Goal: Task Accomplishment & Management: Use online tool/utility

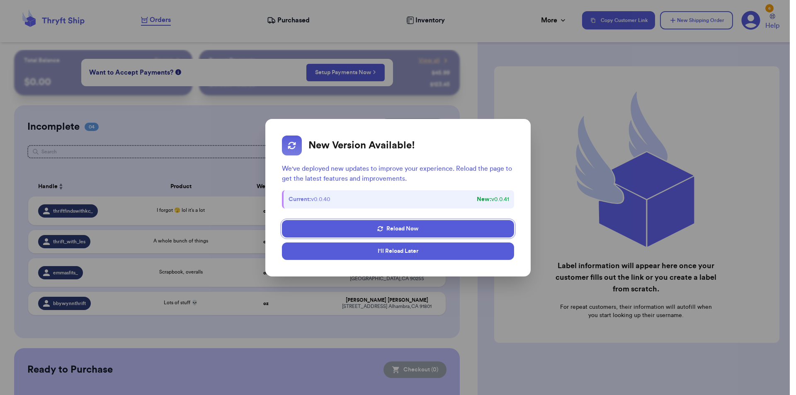
click at [439, 250] on button "I'll Reload Later" at bounding box center [398, 250] width 232 height 17
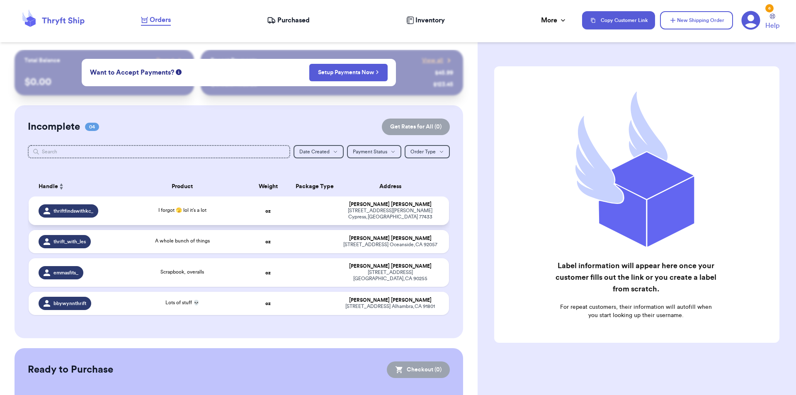
click at [169, 214] on td "I forgot 🫣 lol it’s a lot" at bounding box center [182, 210] width 127 height 29
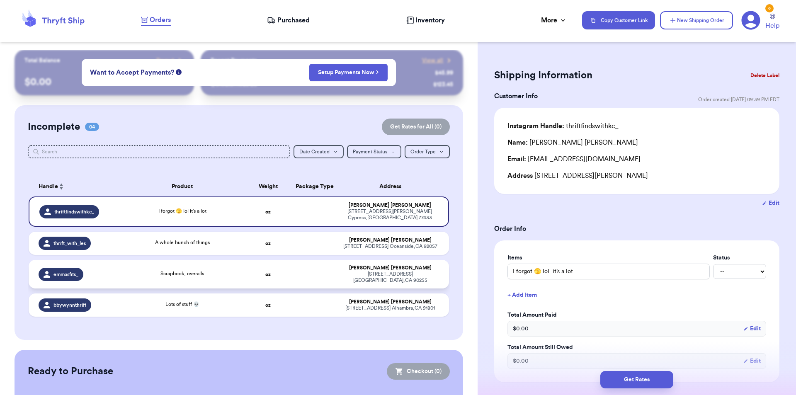
click at [162, 271] on span "Scrapbook, overalls" at bounding box center [182, 273] width 44 height 5
type input "Scrapbook, overalls"
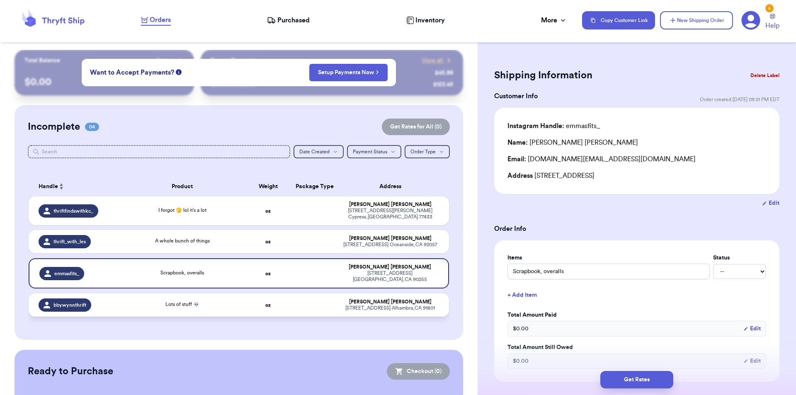
click at [145, 293] on td "Lots of stuff 💀" at bounding box center [182, 304] width 127 height 23
type input "Lots of stuff 💀"
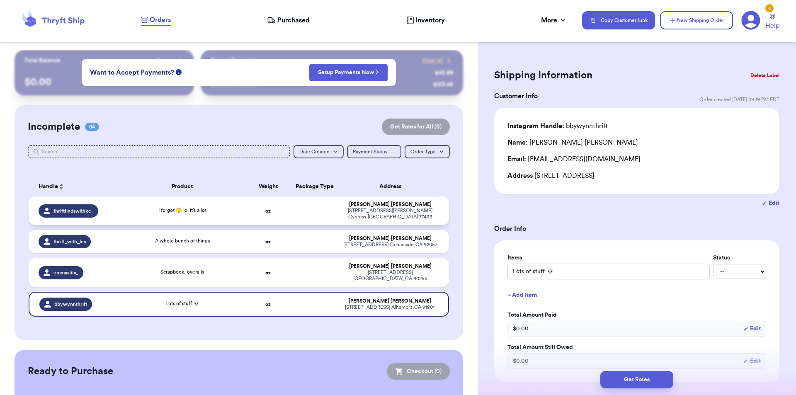
click at [170, 206] on div "I forgot 🫣 lol it’s a lot" at bounding box center [182, 209] width 48 height 7
type input "I forgot 🫣 lol it’s a lot"
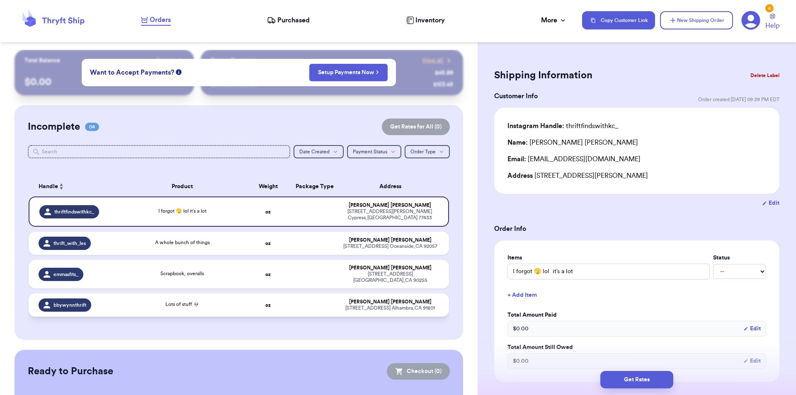
drag, startPoint x: 191, startPoint y: 310, endPoint x: 183, endPoint y: 304, distance: 10.0
click at [189, 308] on table "Handle Product Weight Package Type Address thriftfindswithkc_ I forgot 🫣 lol it…" at bounding box center [239, 249] width 422 height 155
drag, startPoint x: 181, startPoint y: 301, endPoint x: 115, endPoint y: 118, distance: 194.7
click at [181, 301] on td "Lots of stuff 💀" at bounding box center [182, 304] width 127 height 23
type input "Lots of stuff 💀"
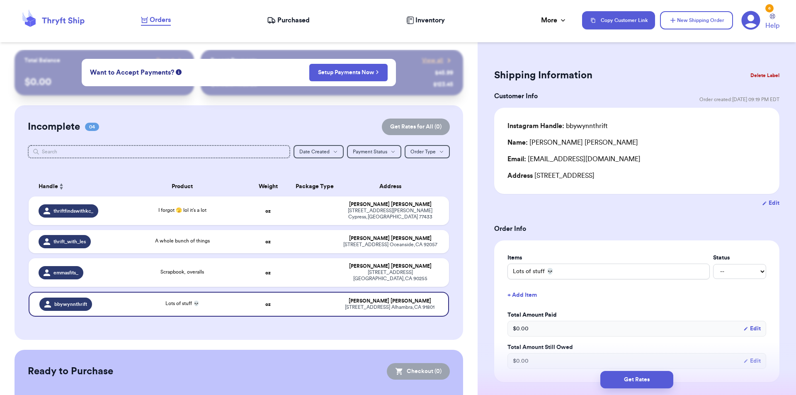
click at [763, 75] on button "Delete Label" at bounding box center [765, 75] width 36 height 18
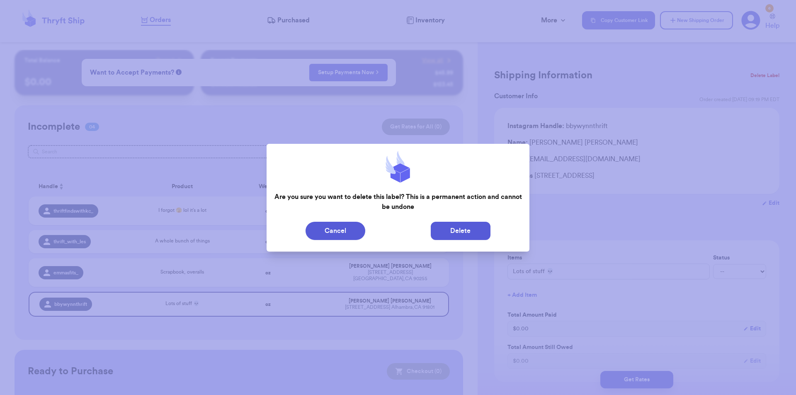
click at [436, 232] on button "Delete" at bounding box center [461, 231] width 60 height 18
type input "I forgot 🫣 lol it’s a lot"
